Goal: Entertainment & Leisure: Browse casually

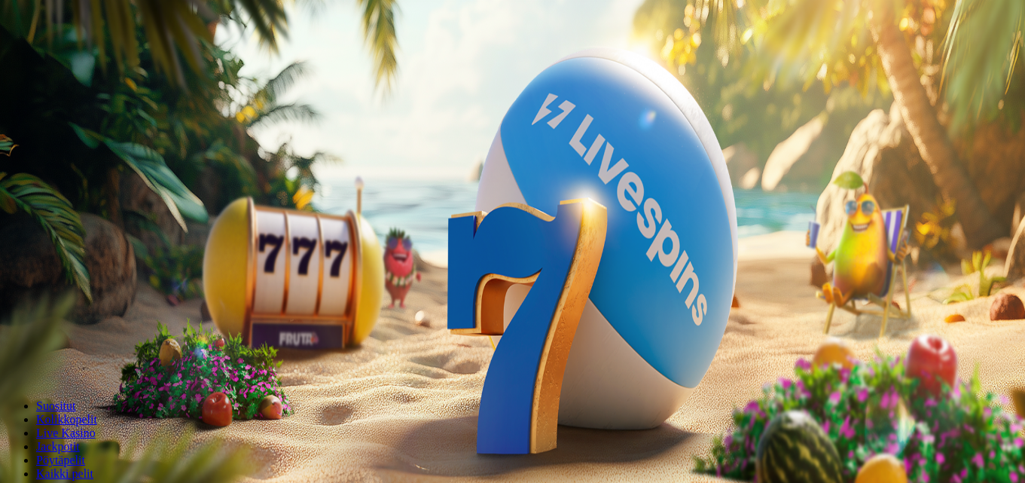
click at [122, 63] on button "Kirjaudu" at bounding box center [104, 55] width 49 height 16
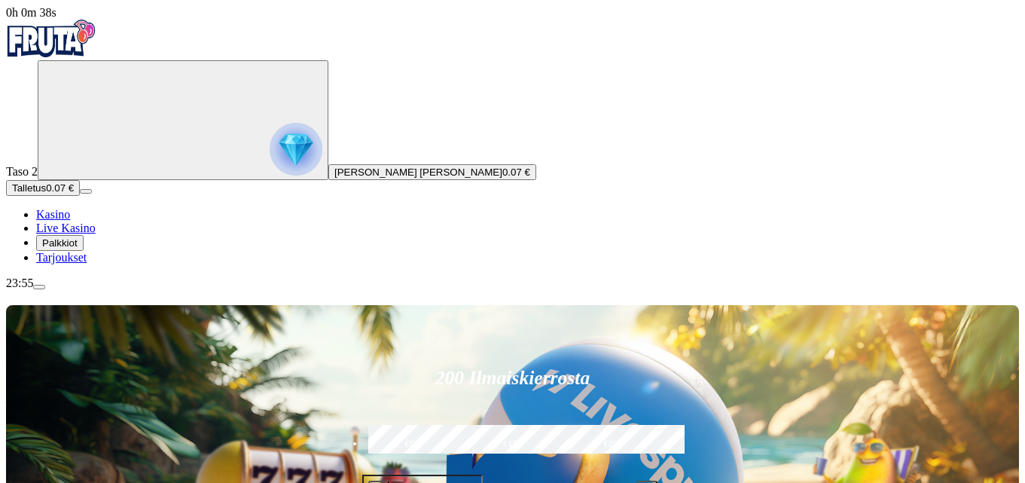
click at [73, 249] on span "Palkkiot" at bounding box center [59, 242] width 35 height 11
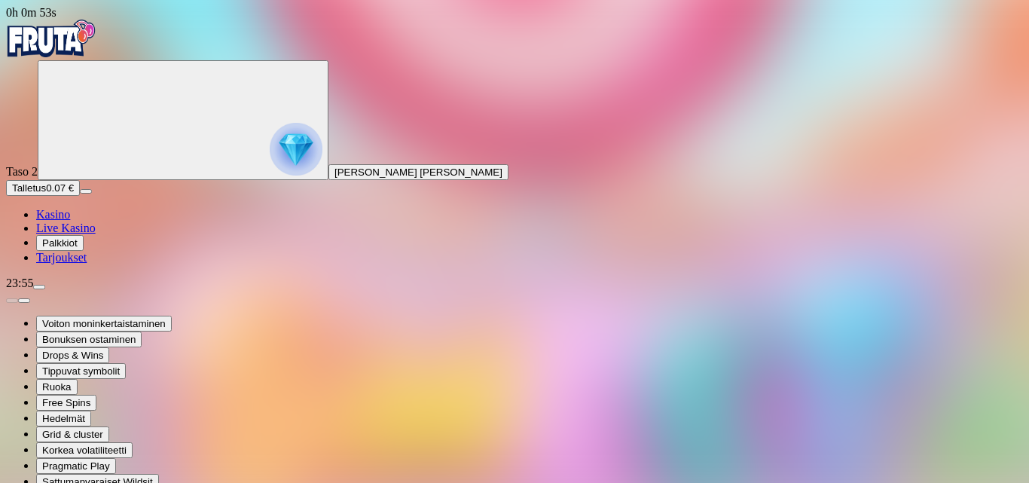
click at [89, 38] on img "Primary" at bounding box center [51, 39] width 90 height 38
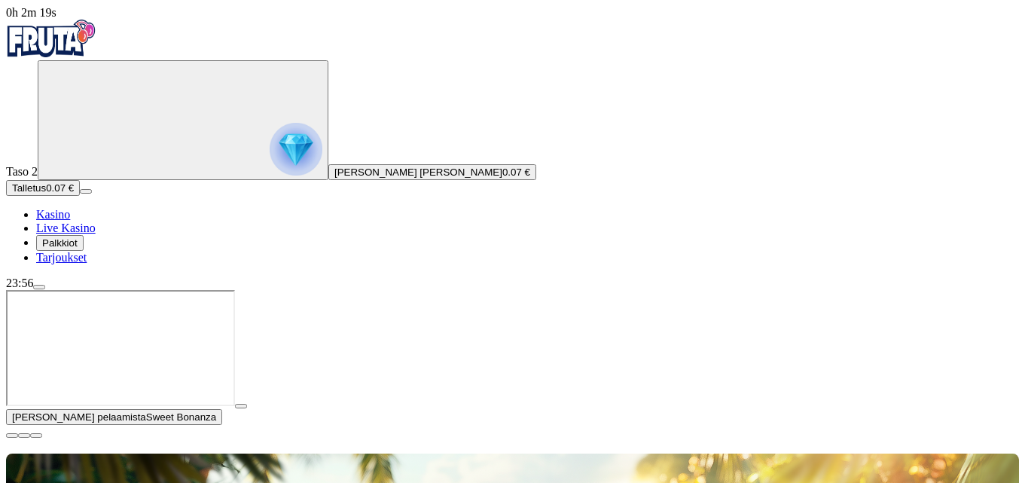
click at [89, 38] on img "Primary" at bounding box center [51, 39] width 90 height 38
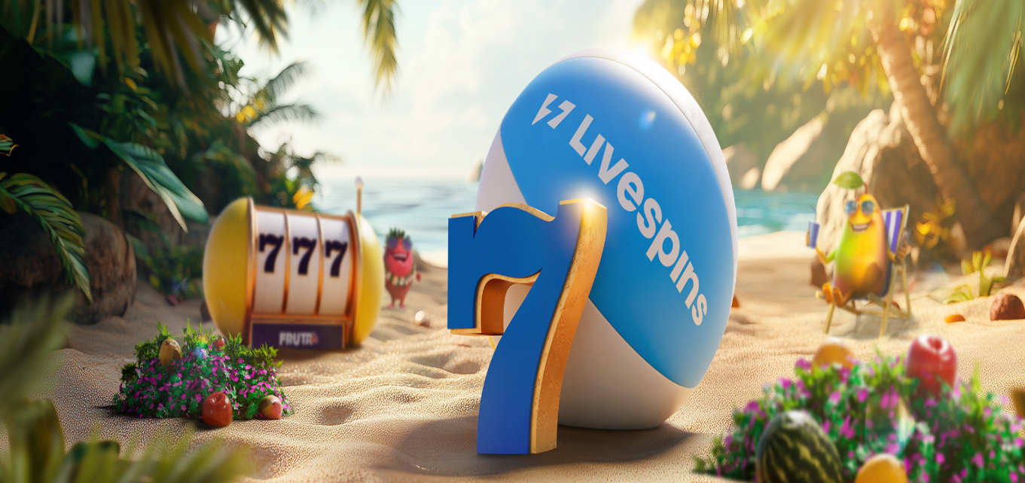
click at [78, 249] on span "Palkkiot" at bounding box center [59, 242] width 35 height 11
click at [84, 251] on button "Palkkiot" at bounding box center [59, 243] width 47 height 16
click at [84, 264] on span "Tarjoukset" at bounding box center [61, 257] width 50 height 13
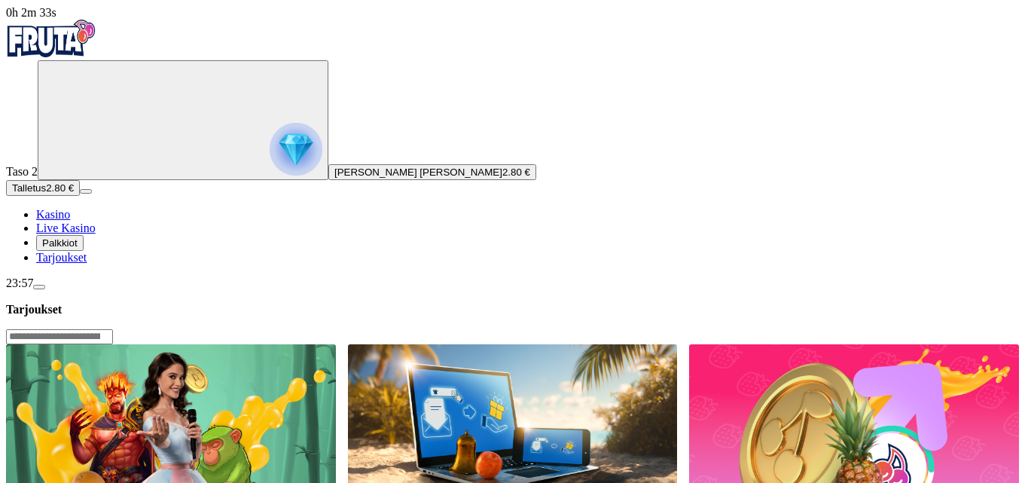
click at [84, 251] on button "Palkkiot" at bounding box center [59, 243] width 47 height 16
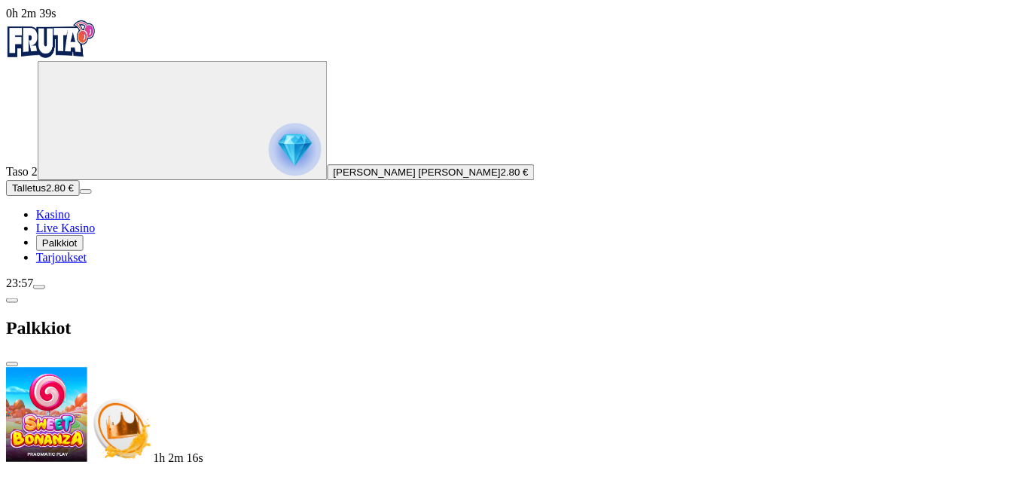
scroll to position [283, 0]
click at [414, 290] on div "Palkkiot" at bounding box center [514, 329] width 1017 height 78
click at [12, 365] on span "close icon" at bounding box center [12, 365] width 0 height 0
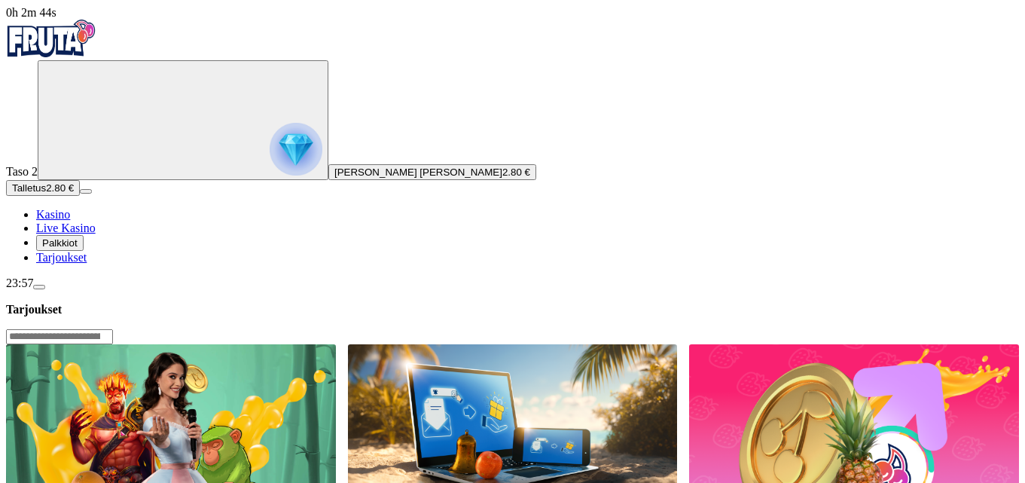
click at [113, 329] on input "Search" at bounding box center [59, 336] width 107 height 15
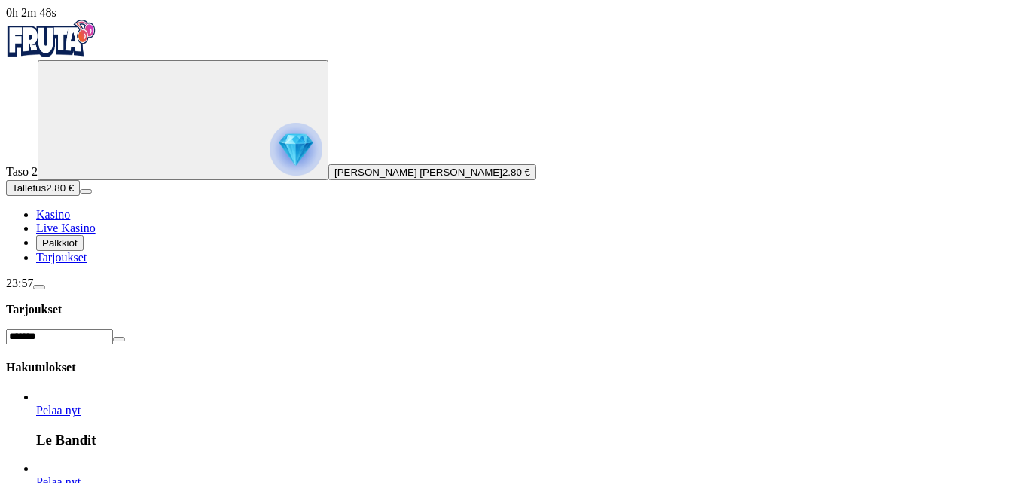
type input "*******"
click at [36, 417] on link "Le Bandit" at bounding box center [36, 417] width 0 height 0
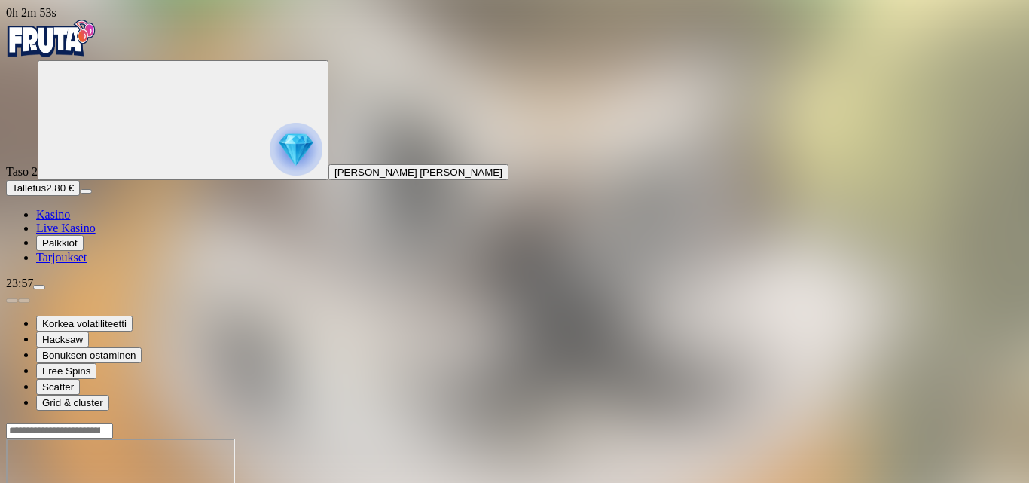
click at [81, 57] on img "Primary" at bounding box center [51, 39] width 90 height 38
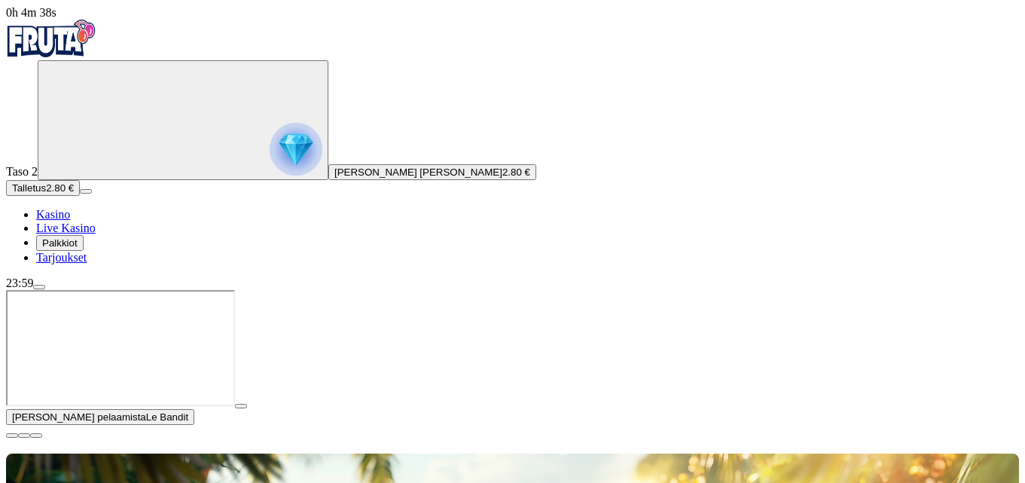
drag, startPoint x: 1001, startPoint y: 343, endPoint x: 994, endPoint y: 338, distance: 8.6
click at [12, 435] on span "close icon" at bounding box center [12, 435] width 0 height 0
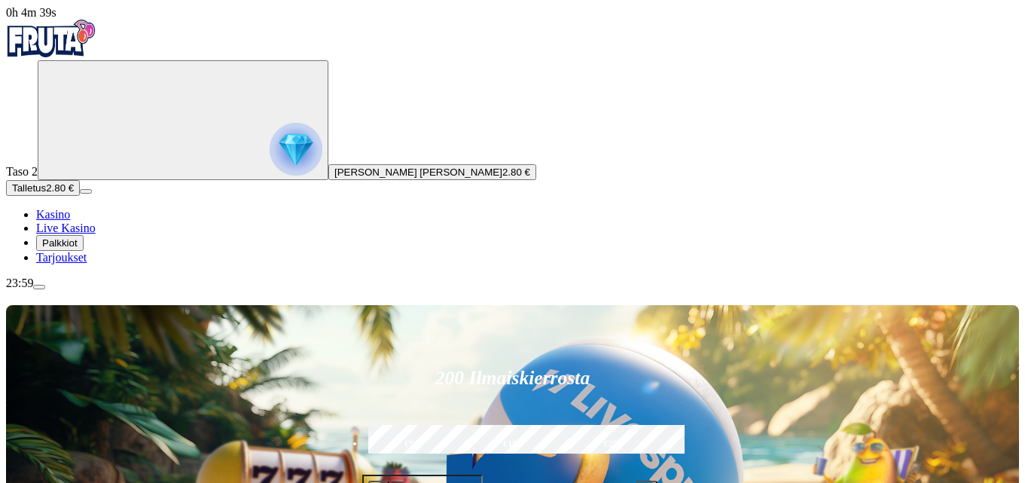
click at [89, 57] on img "Primary" at bounding box center [51, 39] width 90 height 38
